Goal: Information Seeking & Learning: Find specific fact

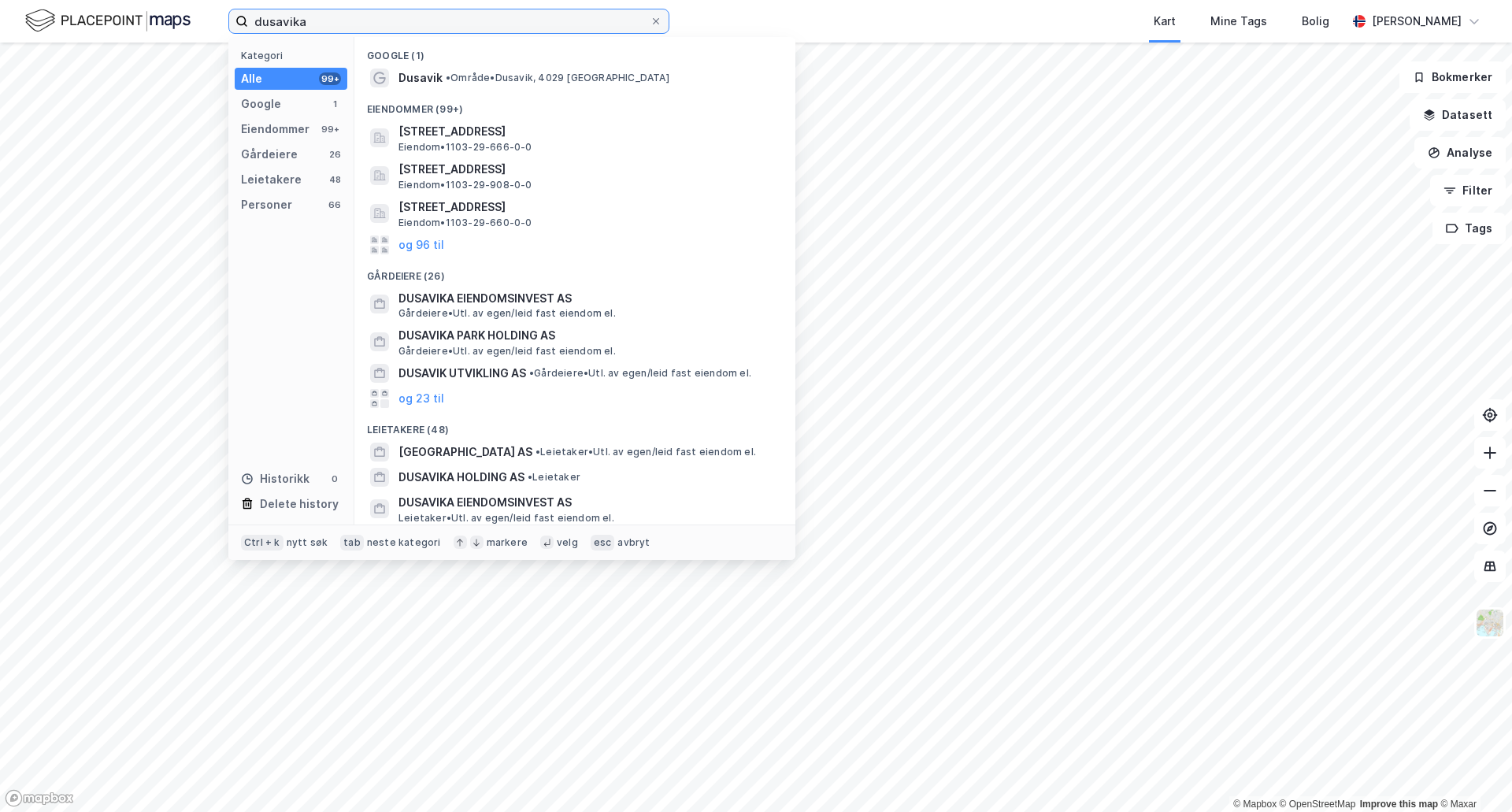
click at [421, 23] on input "dusavika" at bounding box center [448, 21] width 401 height 23
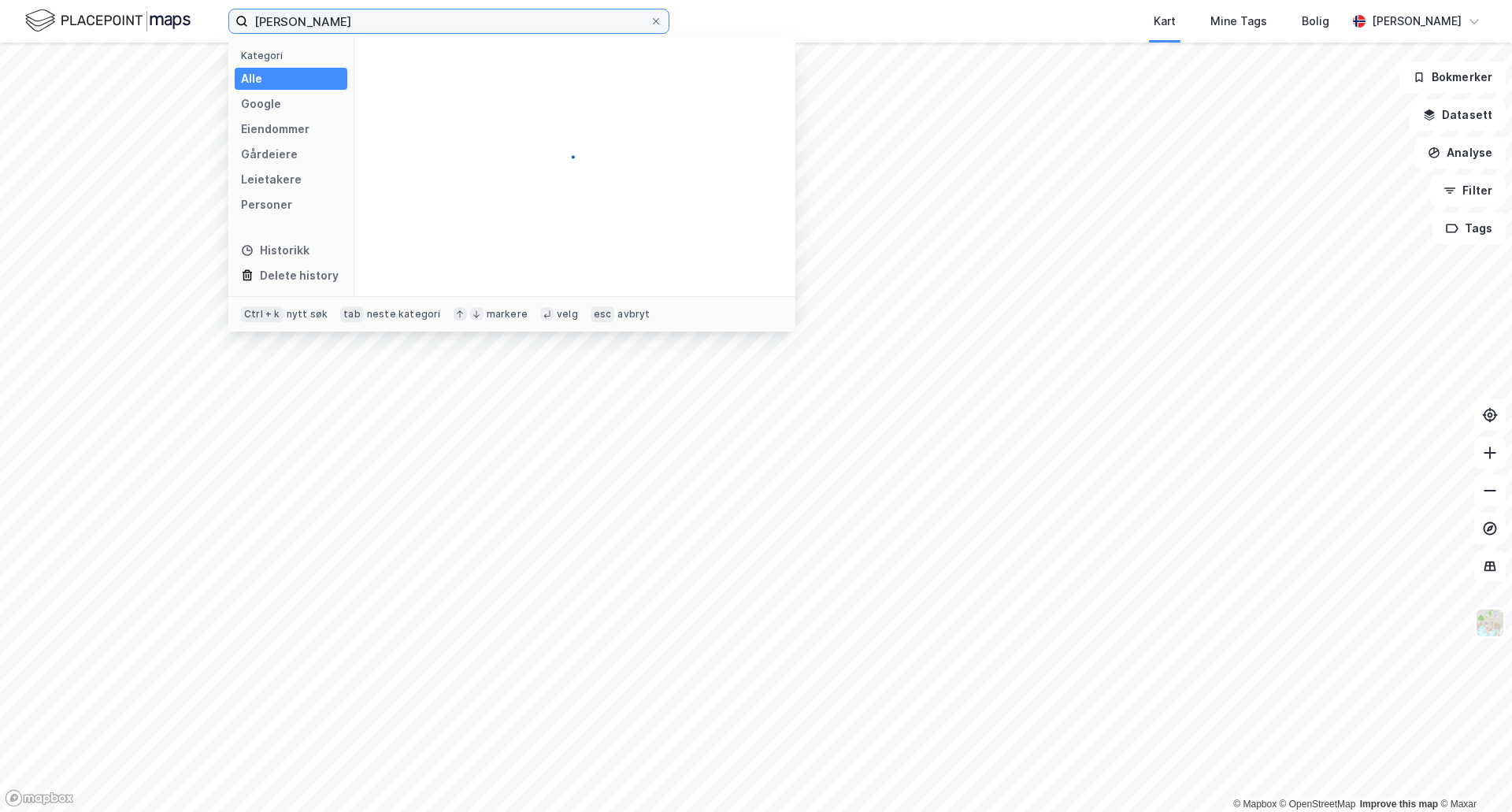
type input "[PERSON_NAME]"
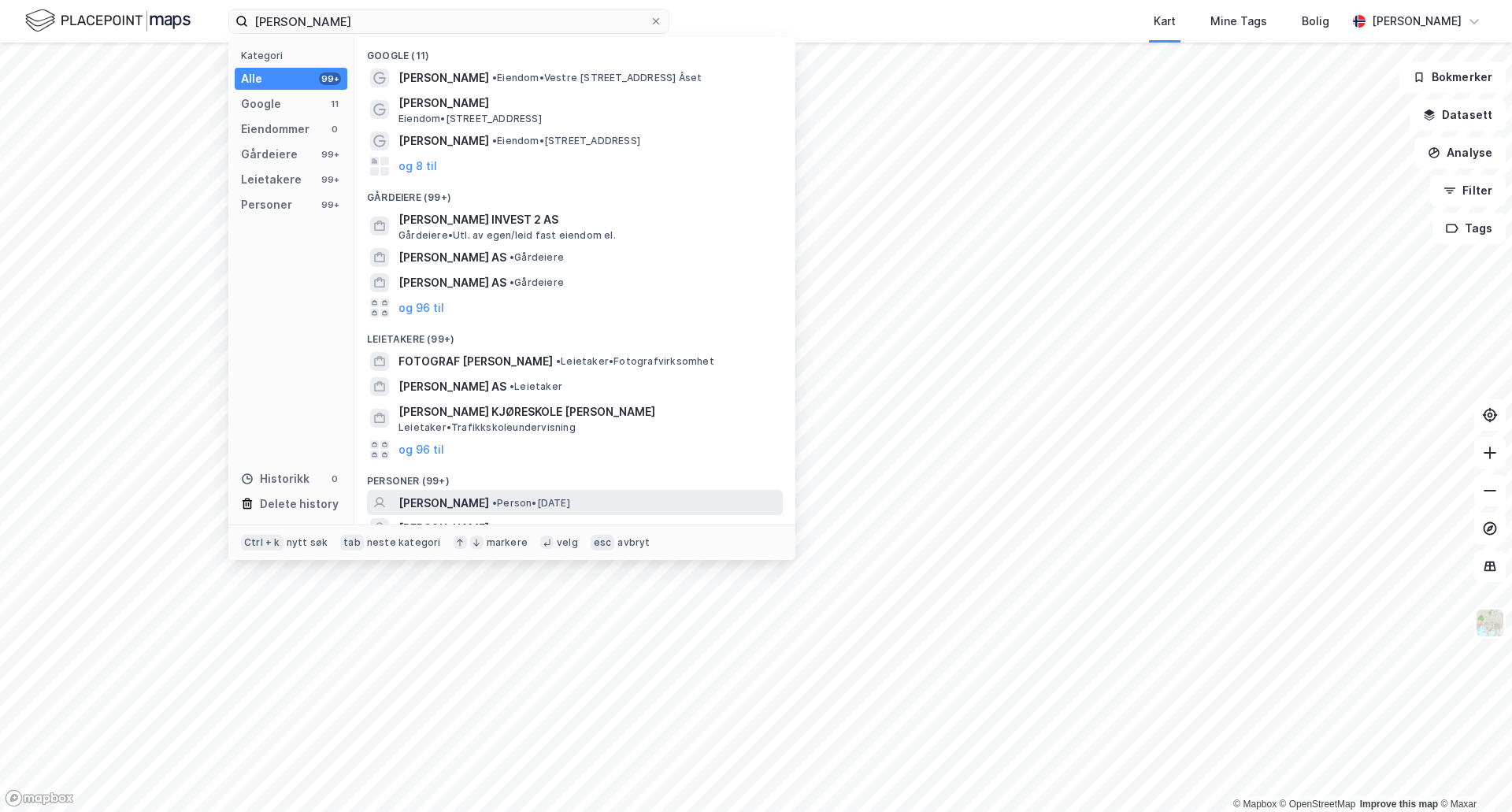
click at [486, 497] on span "[PERSON_NAME]" at bounding box center [443, 503] width 91 height 19
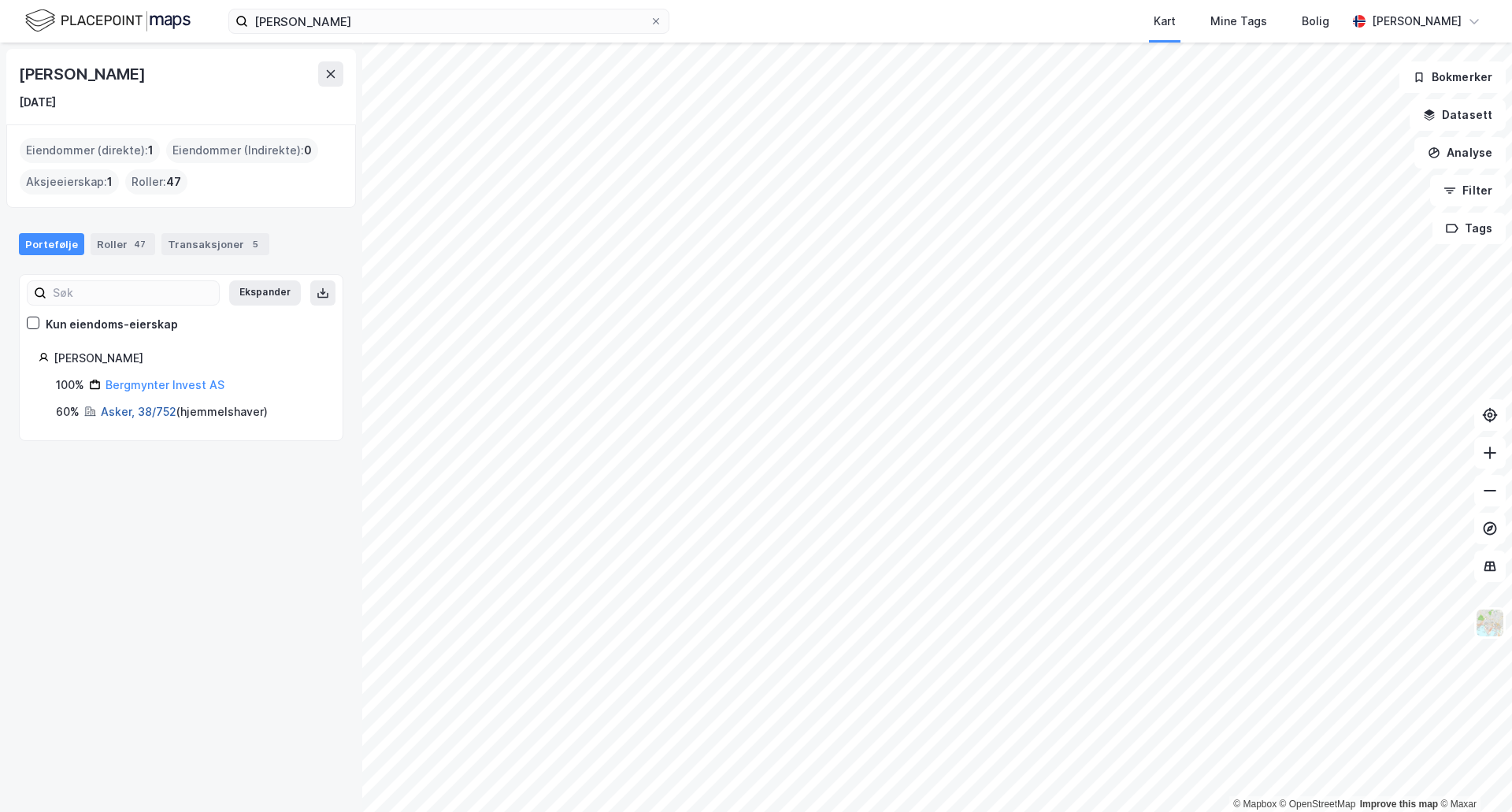
click at [138, 415] on link "Asker, 38/752" at bounding box center [138, 412] width 76 height 13
